Goal: Find specific page/section: Find specific page/section

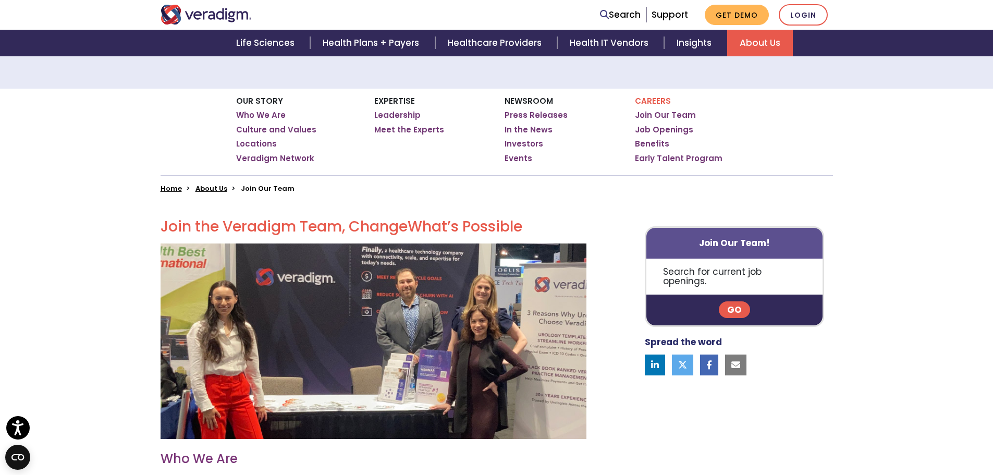
scroll to position [156, 0]
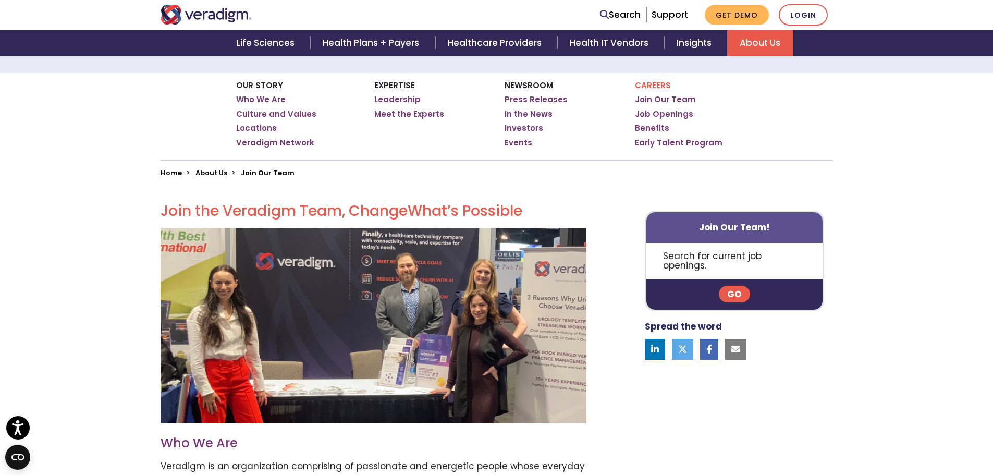
click at [734, 286] on link "Go" at bounding box center [734, 294] width 31 height 17
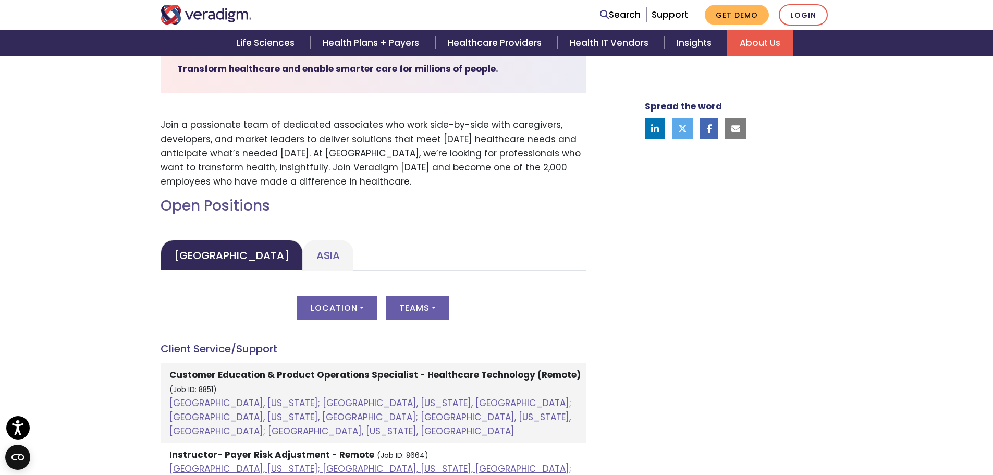
scroll to position [365, 0]
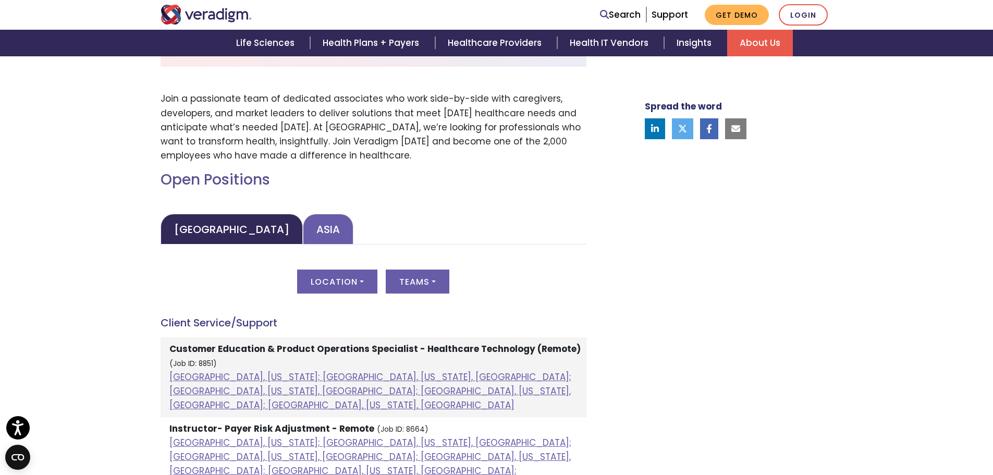
click at [303, 226] on link "Asia" at bounding box center [328, 229] width 51 height 31
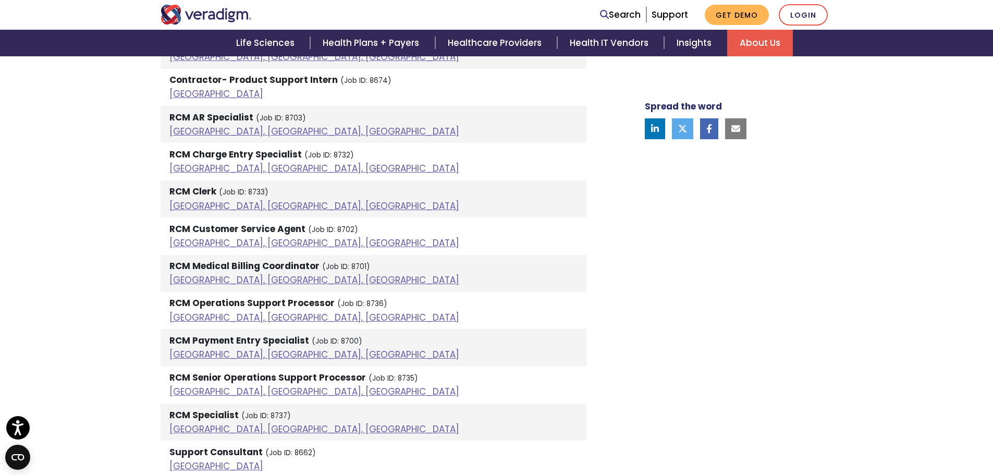
scroll to position [939, 0]
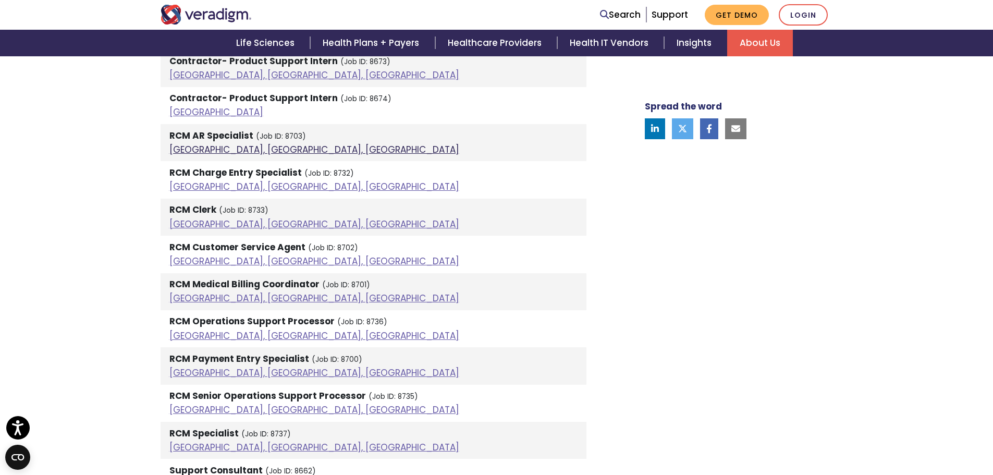
click at [215, 149] on link "Pune, Maharashtra, India" at bounding box center [314, 149] width 290 height 13
